Goal: Task Accomplishment & Management: Use online tool/utility

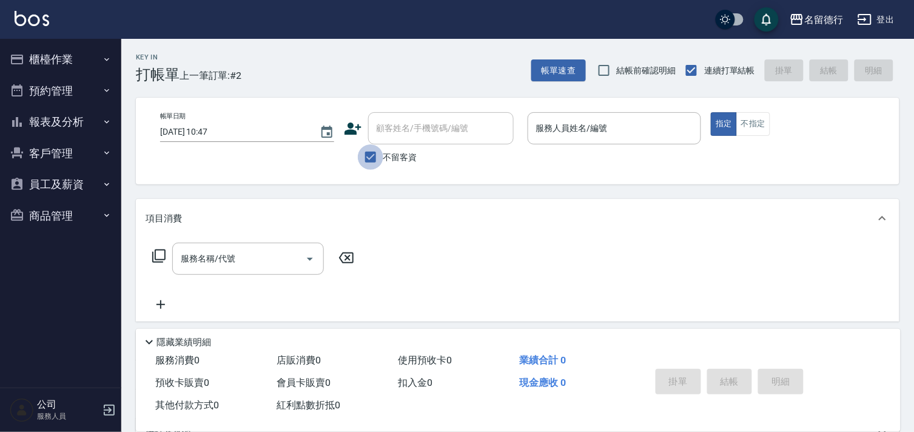
click at [375, 157] on input "不留客資" at bounding box center [370, 156] width 25 height 25
checkbox input "false"
click at [410, 129] on div "顧客姓名/手機號碼/編號 顧客姓名/手機號碼/編號" at bounding box center [441, 128] width 146 height 32
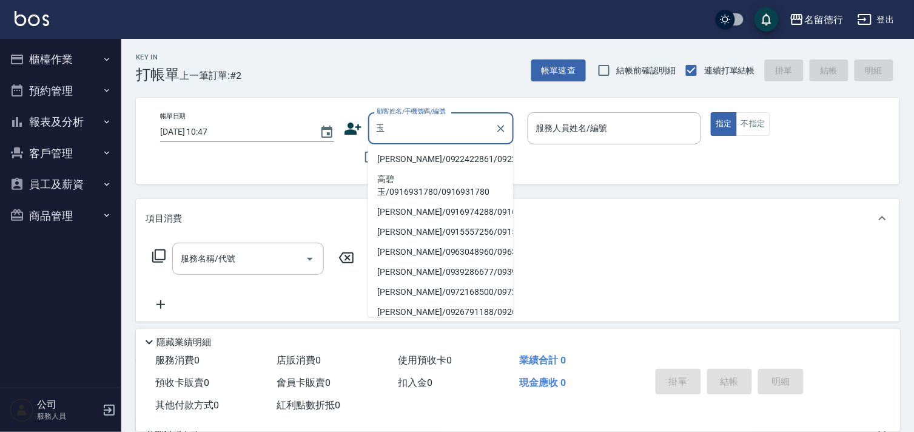
click at [414, 159] on li "[PERSON_NAME]/0922422861/0922422861" at bounding box center [441, 159] width 146 height 20
type input "[PERSON_NAME]/0922422861/0922422861"
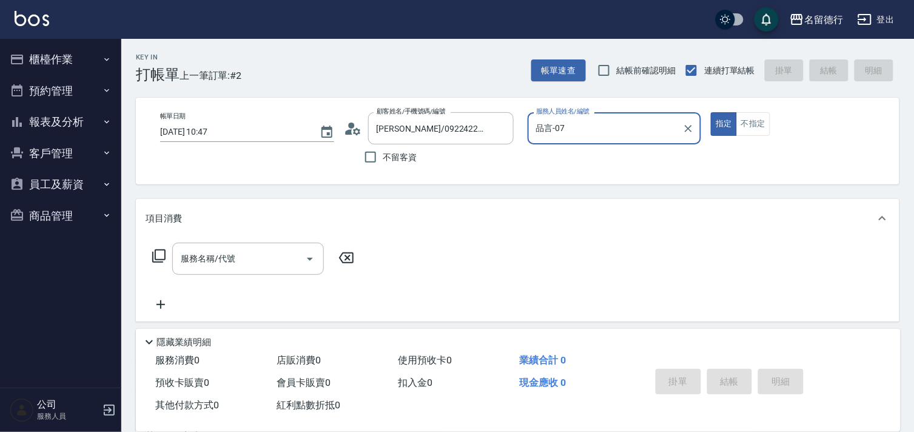
click at [552, 128] on input "品言-07" at bounding box center [605, 128] width 145 height 21
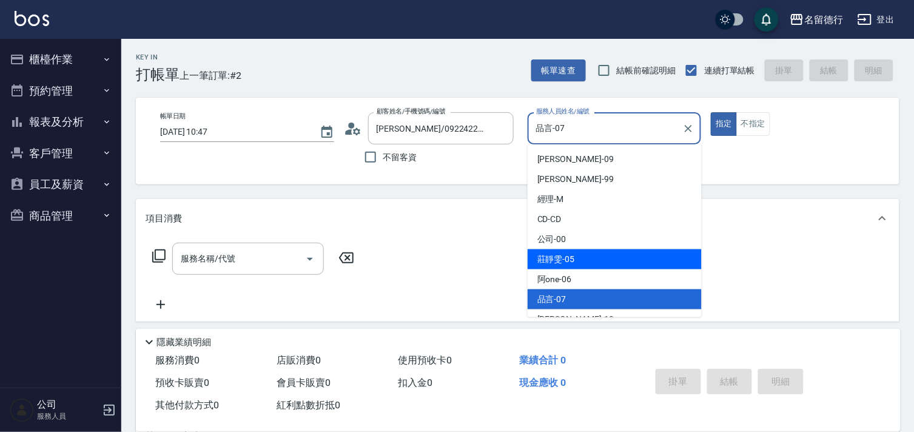
click at [558, 260] on span "[PERSON_NAME]-05" at bounding box center [557, 259] width 38 height 13
type input "[PERSON_NAME]-05"
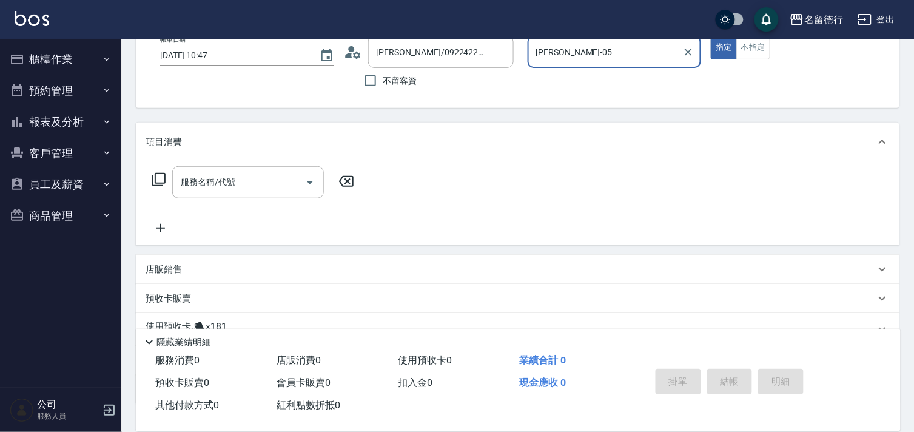
scroll to position [163, 0]
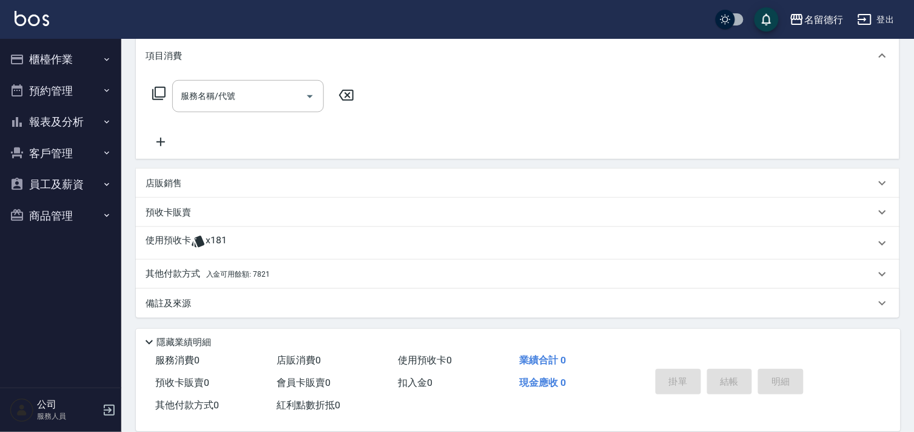
click at [172, 237] on p "使用預收卡" at bounding box center [169, 243] width 46 height 18
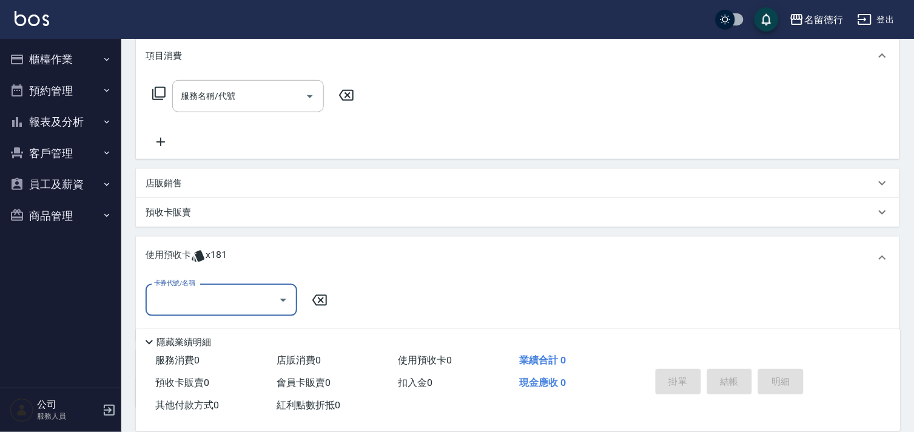
scroll to position [0, 0]
click at [217, 300] on input "卡券代號/名稱" at bounding box center [212, 299] width 123 height 21
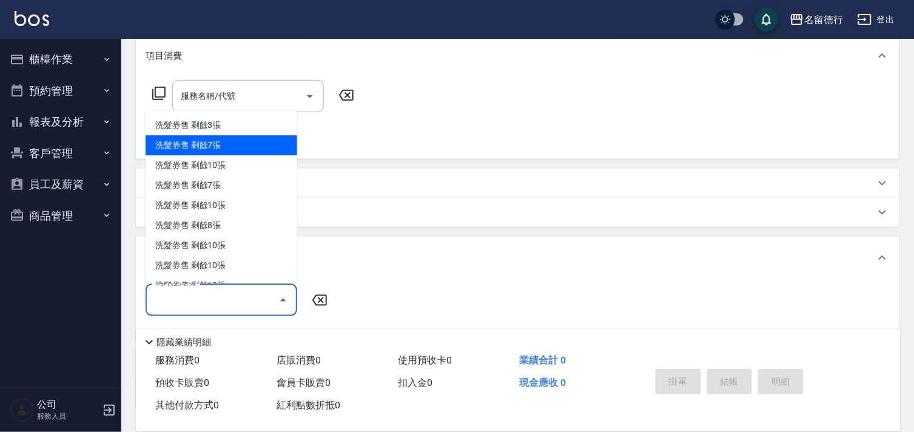
click at [213, 148] on div "洗髮券售 剩餘7張" at bounding box center [222, 146] width 152 height 20
type input "洗髮券售"
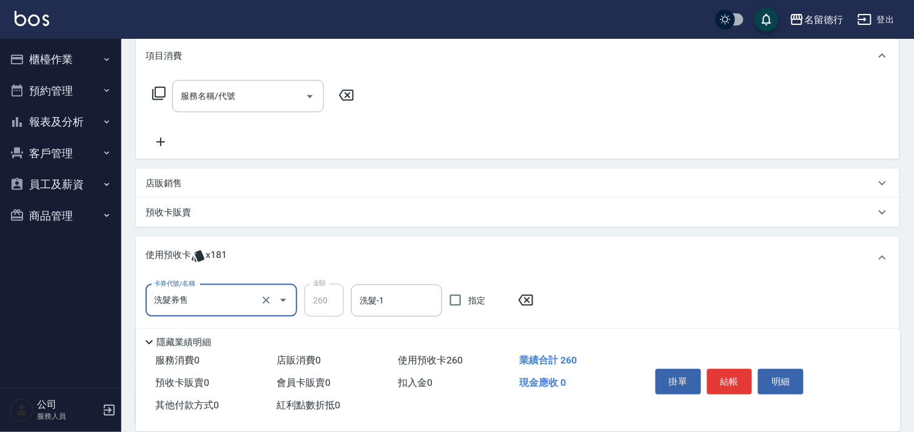
click at [183, 299] on input "洗髮券售" at bounding box center [204, 300] width 107 height 21
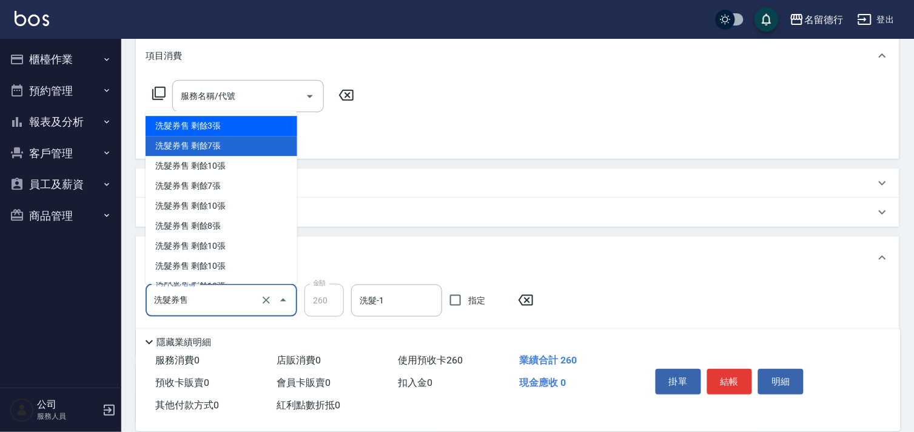
click at [211, 127] on div "洗髮券售 剩餘3張" at bounding box center [222, 126] width 152 height 20
type input "300"
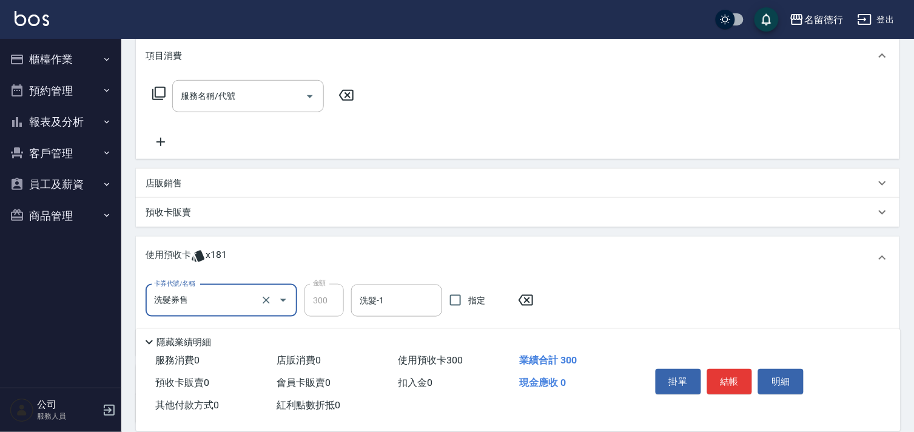
click at [381, 316] on div "卡券代號/名稱 洗髮券售 卡券代號/名稱 金額 300 金額 洗髮-1 洗髮-1 指定" at bounding box center [518, 315] width 744 height 62
click at [381, 303] on input "洗髮-1" at bounding box center [397, 300] width 80 height 21
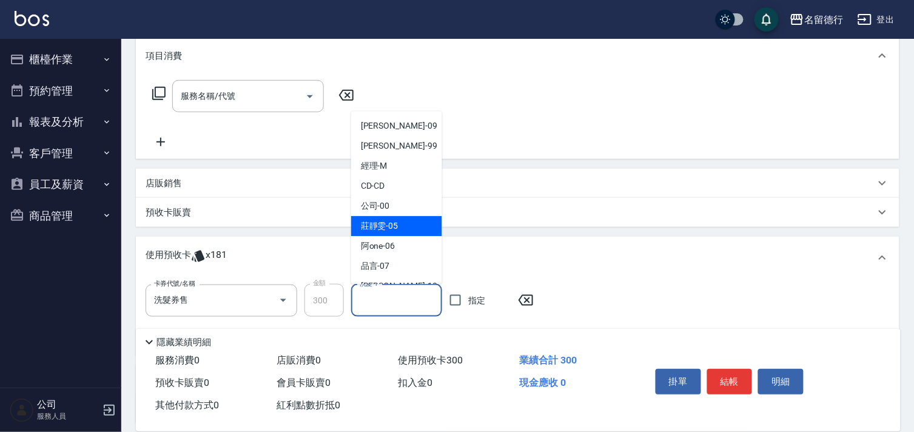
click at [400, 229] on div "[PERSON_NAME]-05" at bounding box center [396, 227] width 91 height 20
type input "[PERSON_NAME]-05"
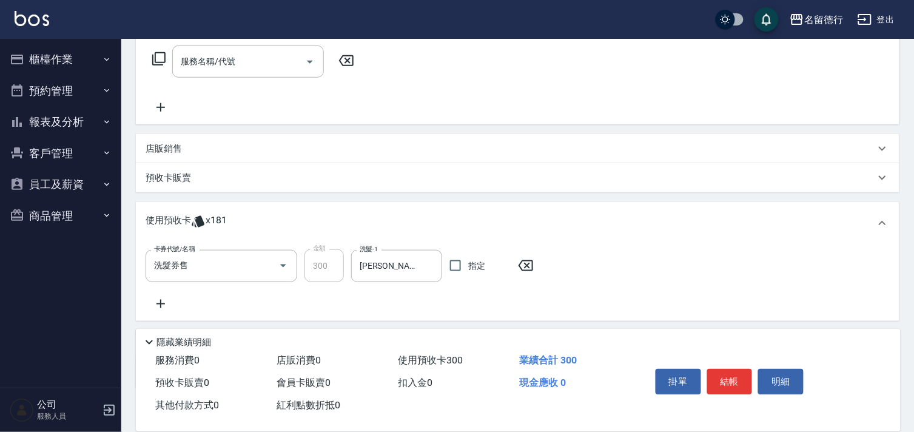
scroll to position [202, 0]
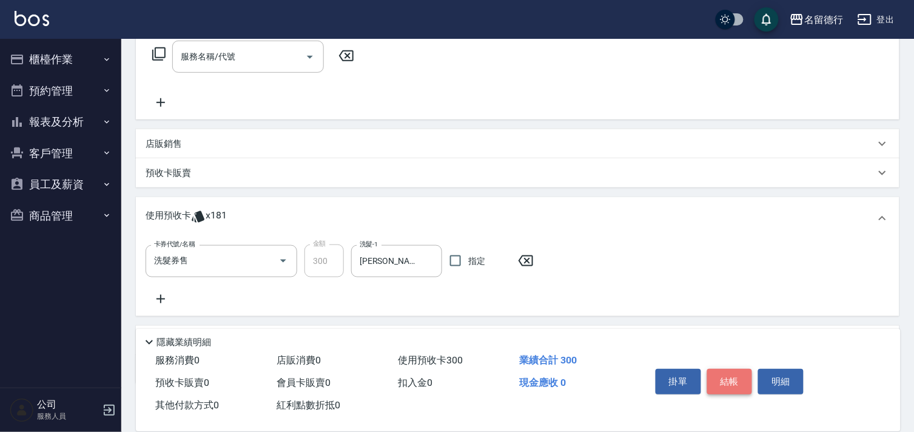
click at [722, 387] on button "結帳" at bounding box center [730, 381] width 46 height 25
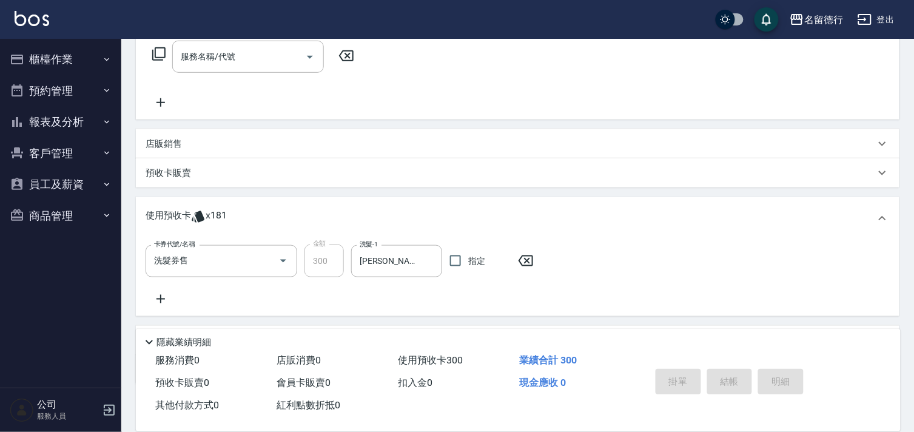
type input "[DATE] 11:42"
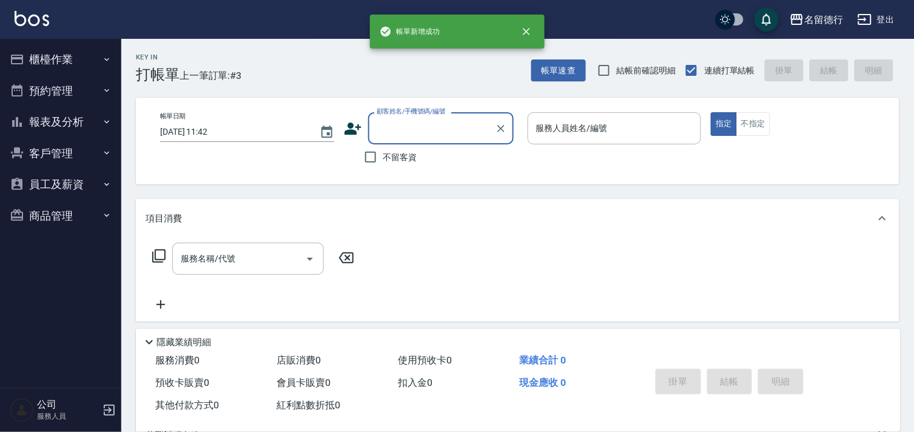
scroll to position [0, 0]
